Goal: Transaction & Acquisition: Purchase product/service

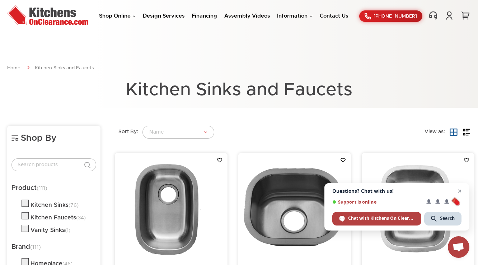
click at [460, 190] on span "Close chat" at bounding box center [459, 191] width 9 height 9
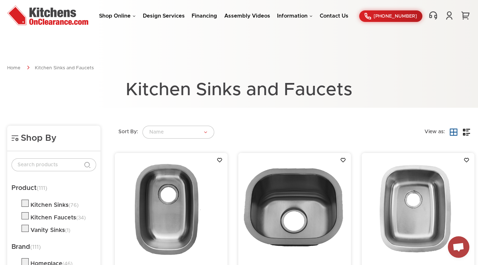
click at [120, 10] on div "Shop Online Kitchen Cabinets Kitchen Sinks & Faucets Knobs & Handles Bathroom P…" at bounding box center [239, 16] width 478 height 22
click at [117, 15] on link "Shop Online" at bounding box center [117, 15] width 37 height 5
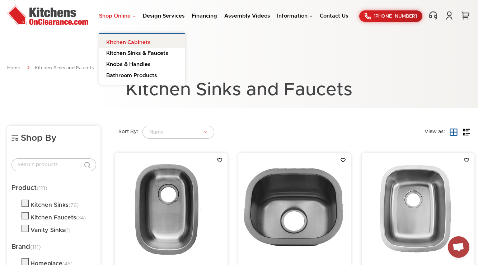
click at [136, 38] on link "Kitchen Cabinets" at bounding box center [142, 41] width 86 height 14
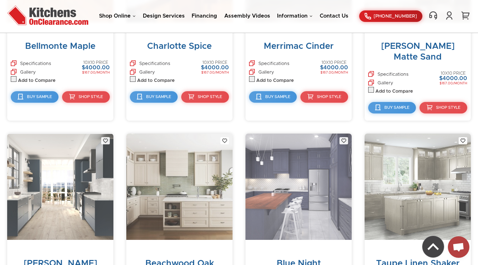
scroll to position [3831, 0]
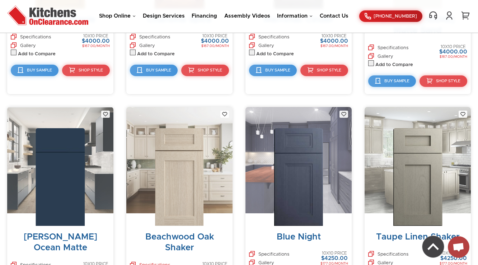
drag, startPoint x: 148, startPoint y: 103, endPoint x: 152, endPoint y: 207, distance: 103.8
drag, startPoint x: 152, startPoint y: 207, endPoint x: 175, endPoint y: 146, distance: 65.1
click at [175, 145] on img at bounding box center [179, 177] width 48 height 98
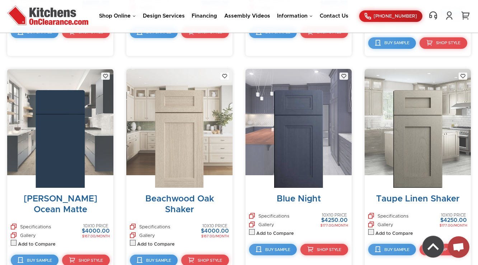
scroll to position [3866, 0]
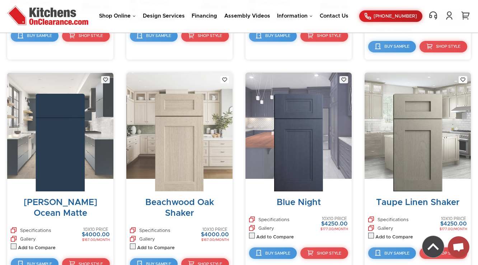
drag, startPoint x: 165, startPoint y: 108, endPoint x: 395, endPoint y: 237, distance: 263.4
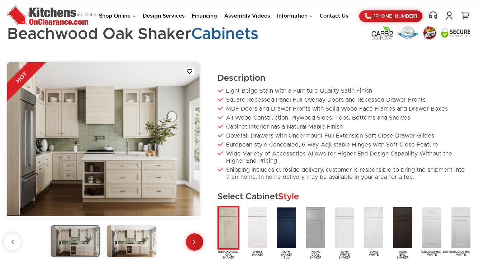
scroll to position [29, 0]
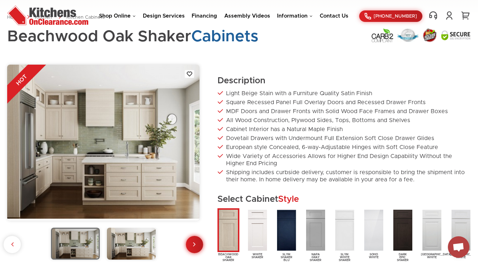
click at [187, 241] on link at bounding box center [194, 244] width 17 height 17
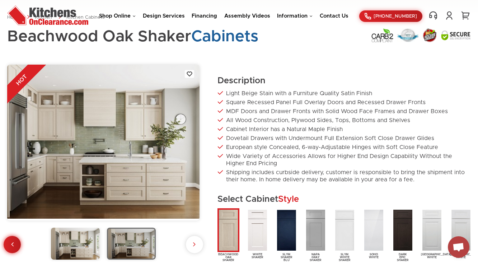
click at [17, 245] on link at bounding box center [12, 244] width 17 height 17
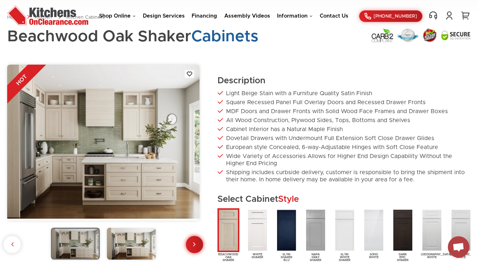
click at [197, 248] on link at bounding box center [194, 244] width 17 height 17
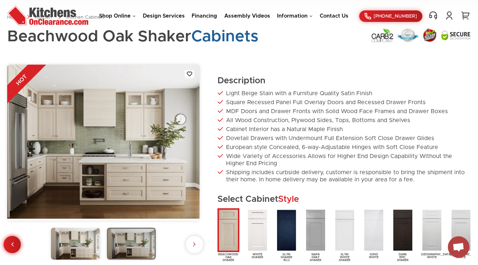
click at [12, 238] on link at bounding box center [12, 244] width 17 height 17
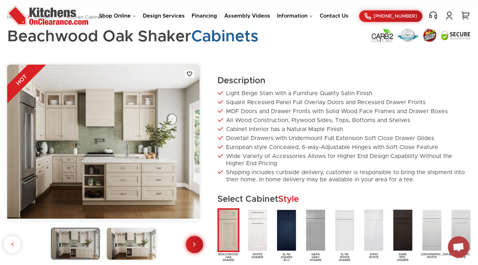
click at [191, 240] on link at bounding box center [194, 244] width 17 height 17
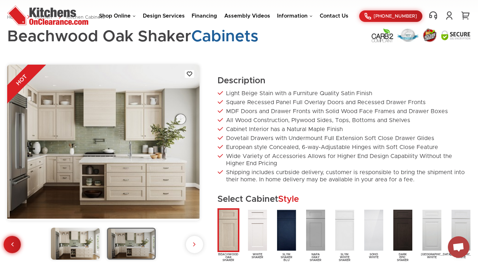
click at [7, 239] on link at bounding box center [12, 244] width 17 height 17
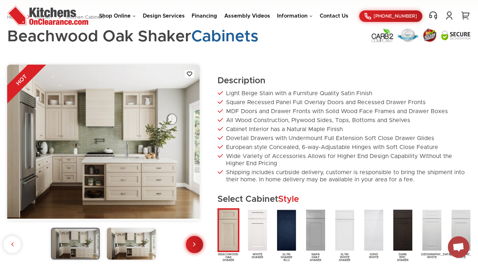
click at [197, 247] on link at bounding box center [194, 244] width 17 height 17
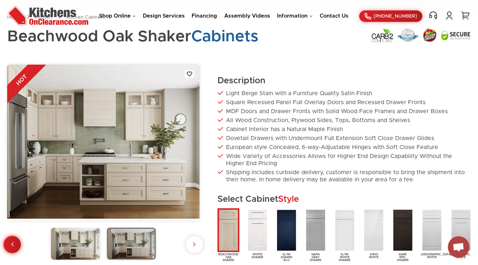
click at [9, 244] on link at bounding box center [12, 244] width 17 height 17
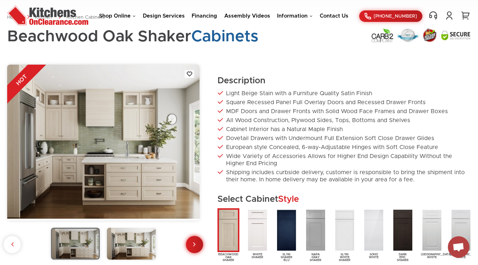
click at [197, 239] on link at bounding box center [194, 244] width 17 height 17
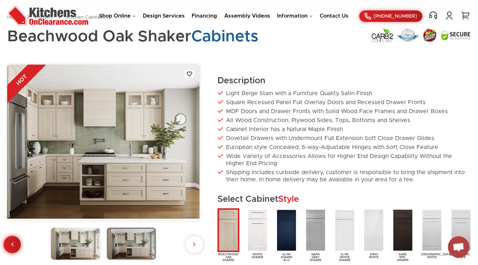
click at [8, 242] on link at bounding box center [12, 244] width 17 height 17
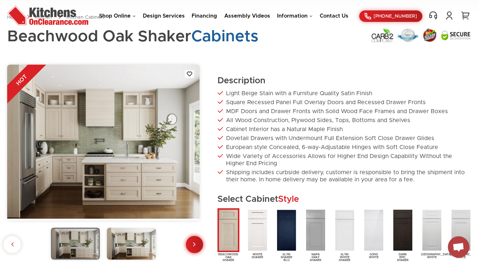
click at [195, 243] on icon at bounding box center [194, 243] width 3 height 7
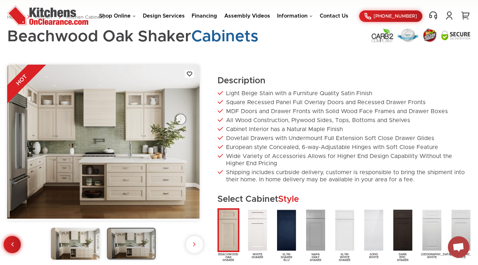
click at [5, 245] on link at bounding box center [12, 244] width 17 height 17
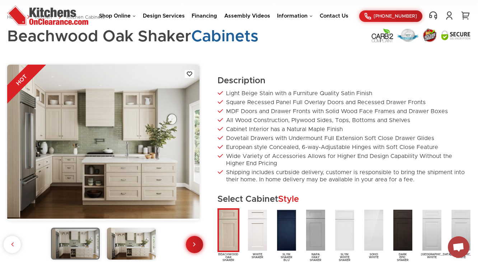
click at [186, 241] on link at bounding box center [194, 244] width 17 height 17
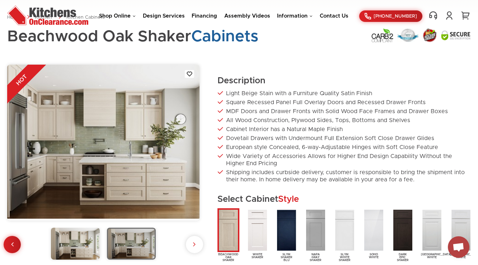
click at [113, 243] on img at bounding box center [131, 244] width 49 height 32
click at [78, 241] on img at bounding box center [75, 244] width 49 height 32
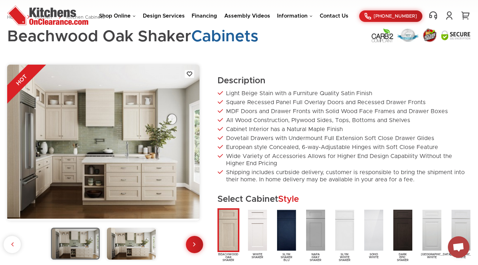
click at [123, 243] on img at bounding box center [131, 244] width 49 height 32
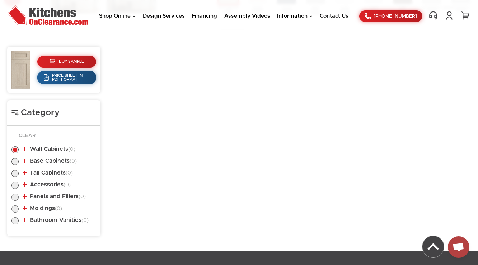
scroll to position [287, 0]
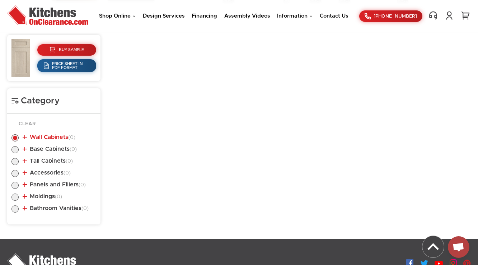
click at [47, 138] on link "Wall Cabinets (0)" at bounding box center [49, 137] width 53 height 6
click at [50, 153] on li "Base Cabinets (0)" at bounding box center [53, 150] width 85 height 8
click at [51, 149] on link "Base Cabinets (0)" at bounding box center [50, 149] width 54 height 6
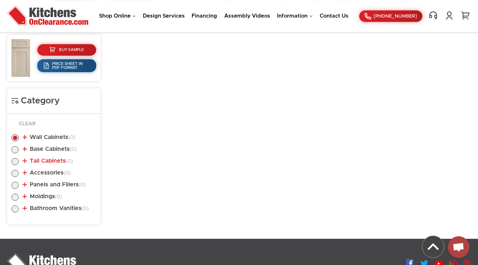
click at [51, 159] on link "Tall Cabinets (0)" at bounding box center [48, 161] width 50 height 6
click at [48, 172] on link "Accessories (0)" at bounding box center [47, 173] width 48 height 6
click at [48, 183] on link "Panels and Fillers (0)" at bounding box center [54, 185] width 63 height 6
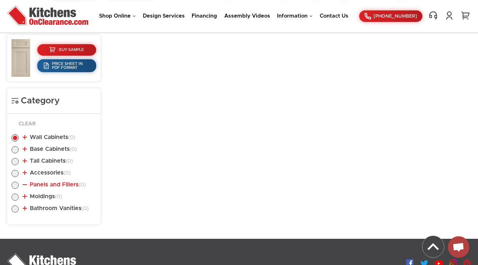
click at [48, 184] on link "Panels and Fillers (0)" at bounding box center [54, 185] width 63 height 6
click at [48, 198] on link "Moldings (0)" at bounding box center [42, 196] width 39 height 6
click at [49, 208] on link "Bathroom Vanities (0)" at bounding box center [56, 208] width 66 height 6
click at [43, 198] on link "Moldings (0)" at bounding box center [42, 196] width 39 height 6
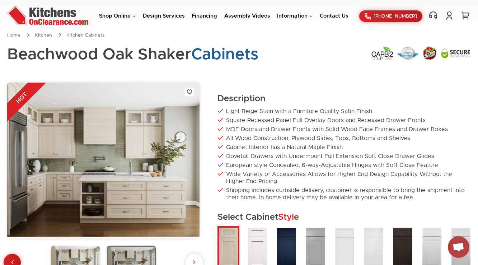
scroll to position [0, 0]
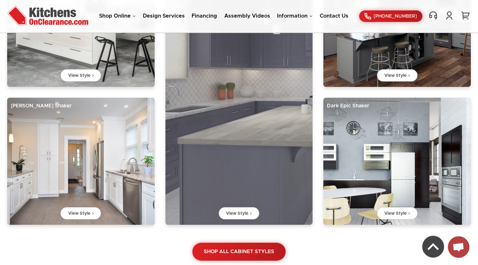
scroll to position [632, 0]
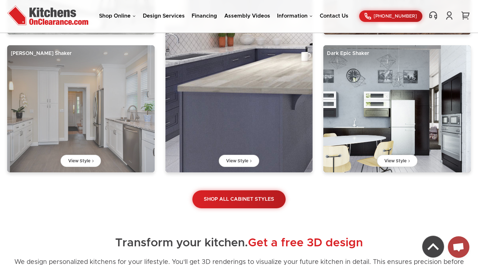
click at [81, 142] on img at bounding box center [81, 108] width 148 height 127
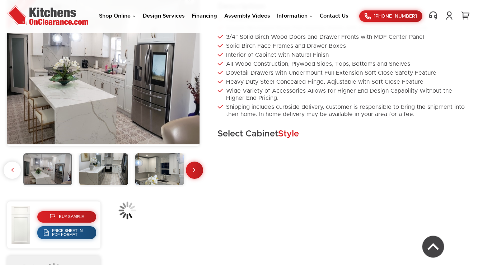
scroll to position [144, 0]
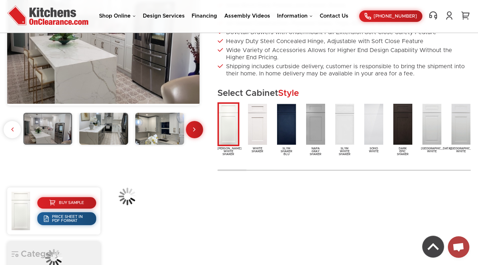
drag, startPoint x: 52, startPoint y: 190, endPoint x: 176, endPoint y: 207, distance: 125.4
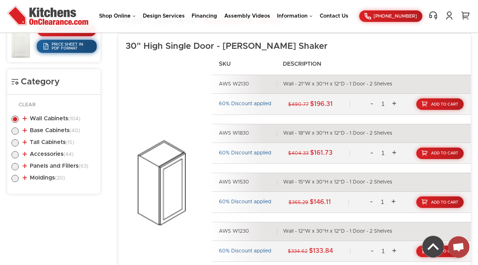
scroll to position [230, 0]
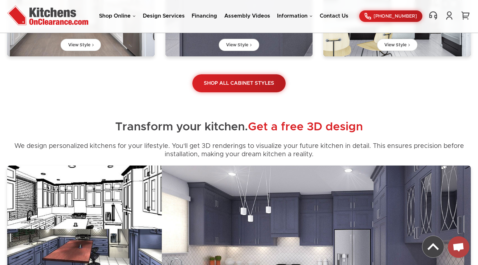
scroll to position [746, 0]
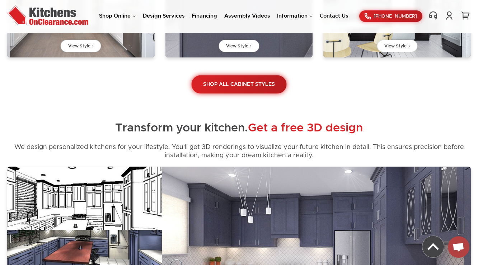
click at [246, 92] on link "Shop All Cabinet Styles" at bounding box center [238, 84] width 95 height 18
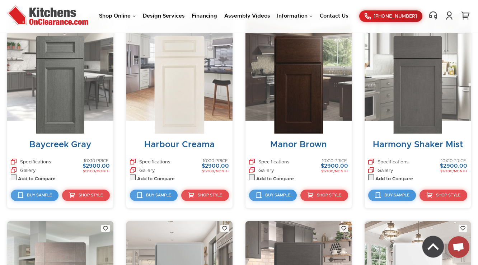
scroll to position [1772, 0]
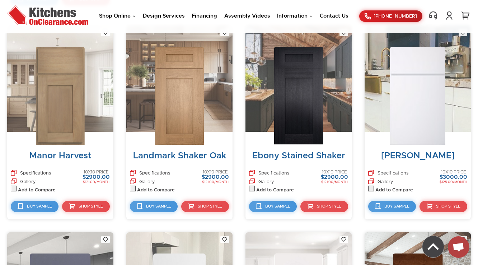
click at [62, 96] on img at bounding box center [60, 96] width 49 height 98
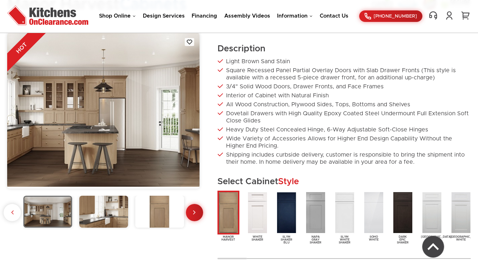
scroll to position [57, 0]
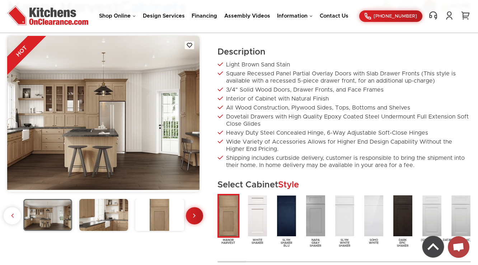
click at [109, 210] on img at bounding box center [103, 215] width 49 height 32
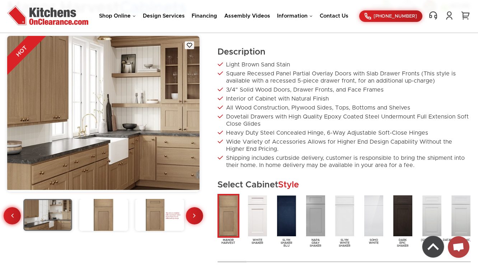
click at [8, 215] on link at bounding box center [12, 215] width 17 height 17
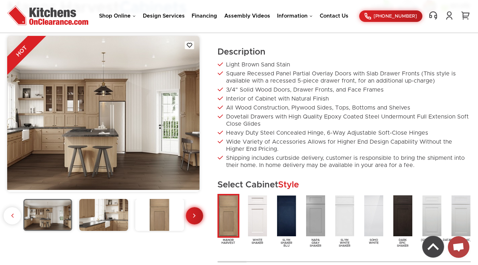
click at [197, 213] on link at bounding box center [194, 215] width 17 height 17
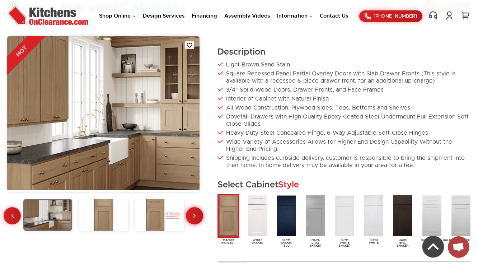
click at [197, 213] on link at bounding box center [194, 215] width 17 height 17
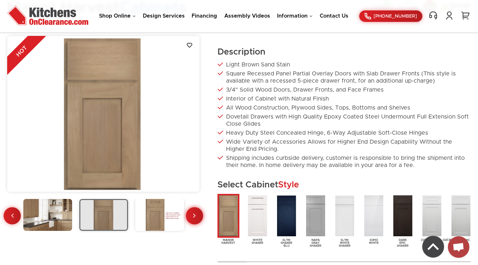
click at [197, 213] on link at bounding box center [194, 215] width 17 height 17
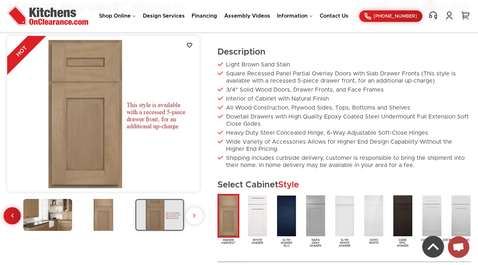
click at [197, 213] on div at bounding box center [103, 216] width 192 height 34
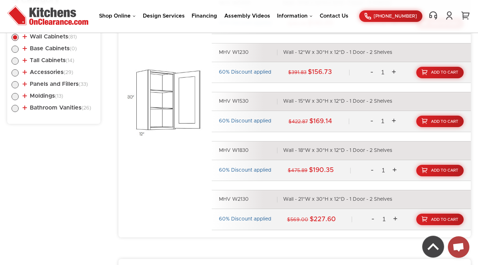
scroll to position [402, 0]
click at [16, 60] on label at bounding box center [14, 63] width 7 height 6
radio input "true"
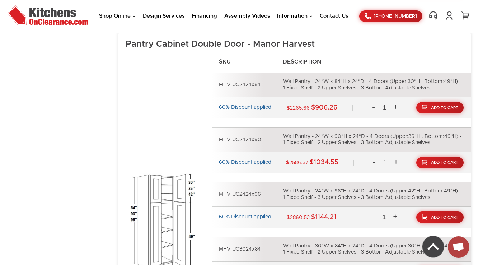
scroll to position [632, 0]
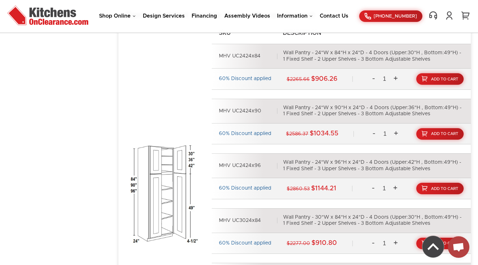
click at [359, 169] on div "Wall Pantry - 24"W x 96"H x 24"D - 4 Doors (Upper:42"H , Bottom:49"H) - 1 Fixed…" at bounding box center [373, 165] width 181 height 13
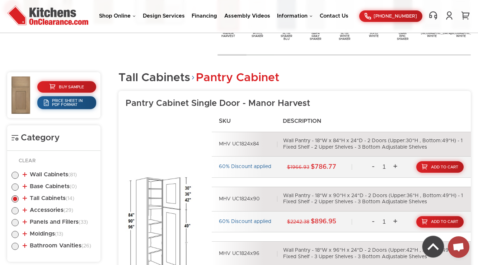
scroll to position [261, 0]
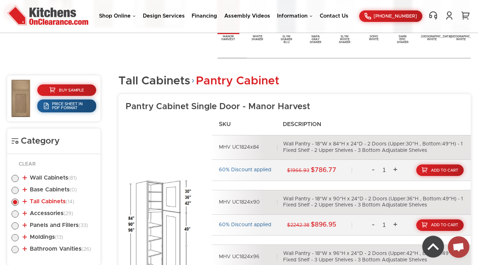
click at [34, 201] on link "Tall Cabinets (14)" at bounding box center [49, 201] width 52 height 6
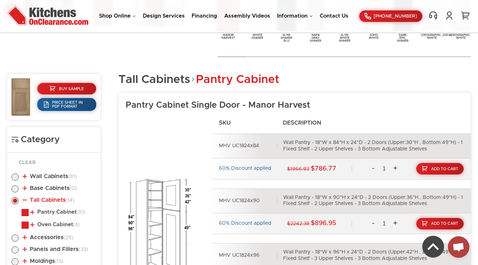
scroll to position [318, 0]
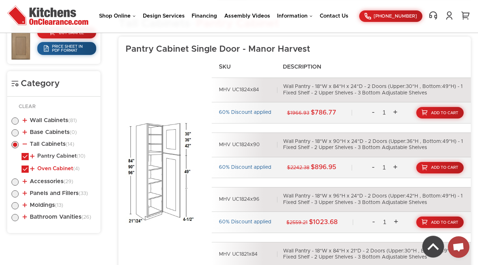
click at [41, 167] on link "Oven Cabinet (4)" at bounding box center [55, 169] width 50 height 6
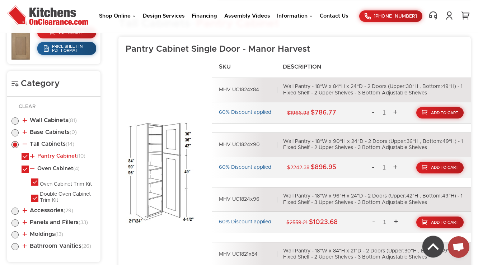
click at [46, 154] on link "Pantry Cabinet (10)" at bounding box center [57, 156] width 55 height 6
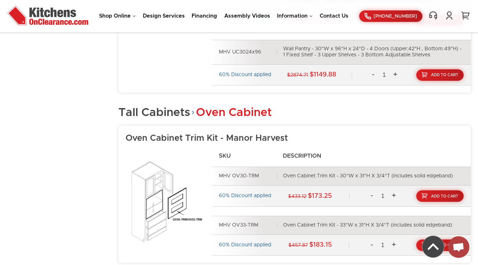
scroll to position [992, 0]
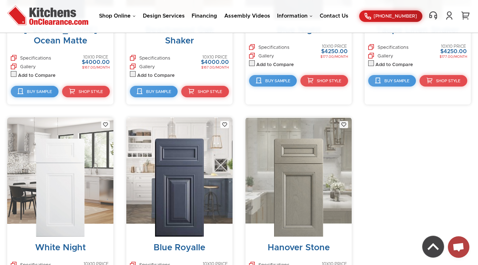
scroll to position [4038, 0]
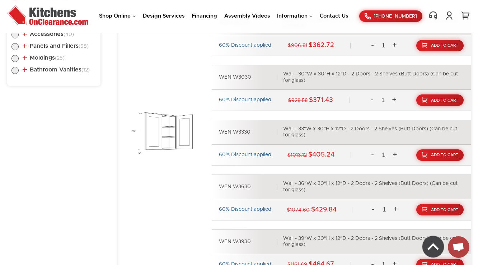
scroll to position [579, 0]
